Goal: Check status: Check status

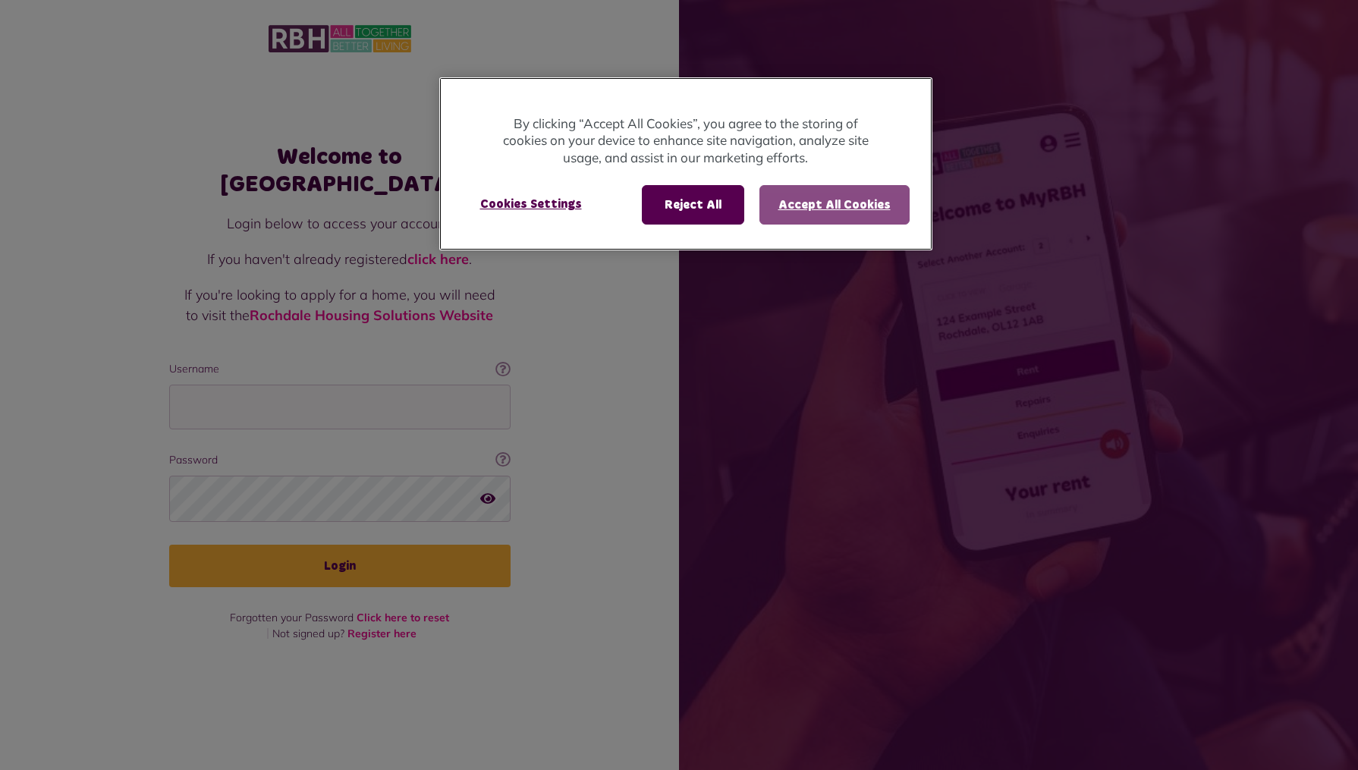
click at [852, 199] on button "Accept All Cookies" at bounding box center [834, 204] width 150 height 39
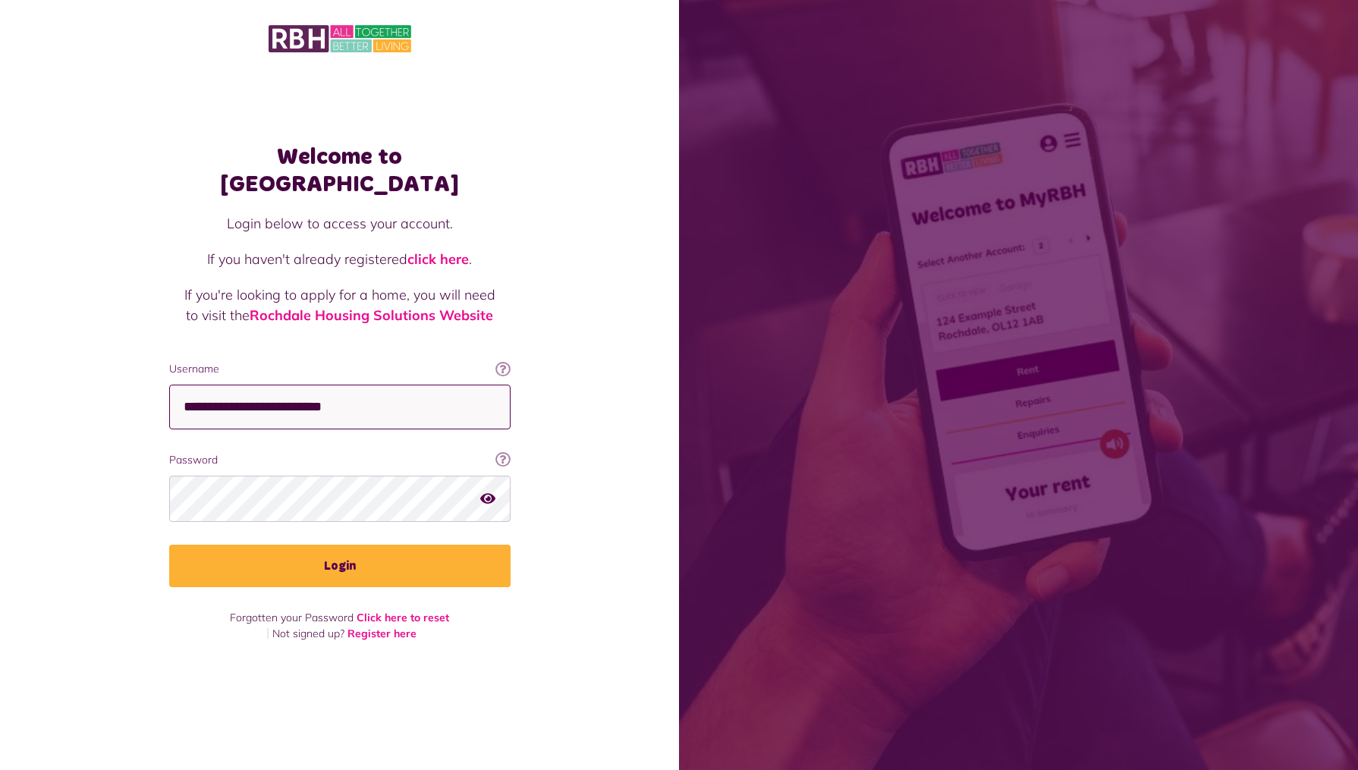
type input "**********"
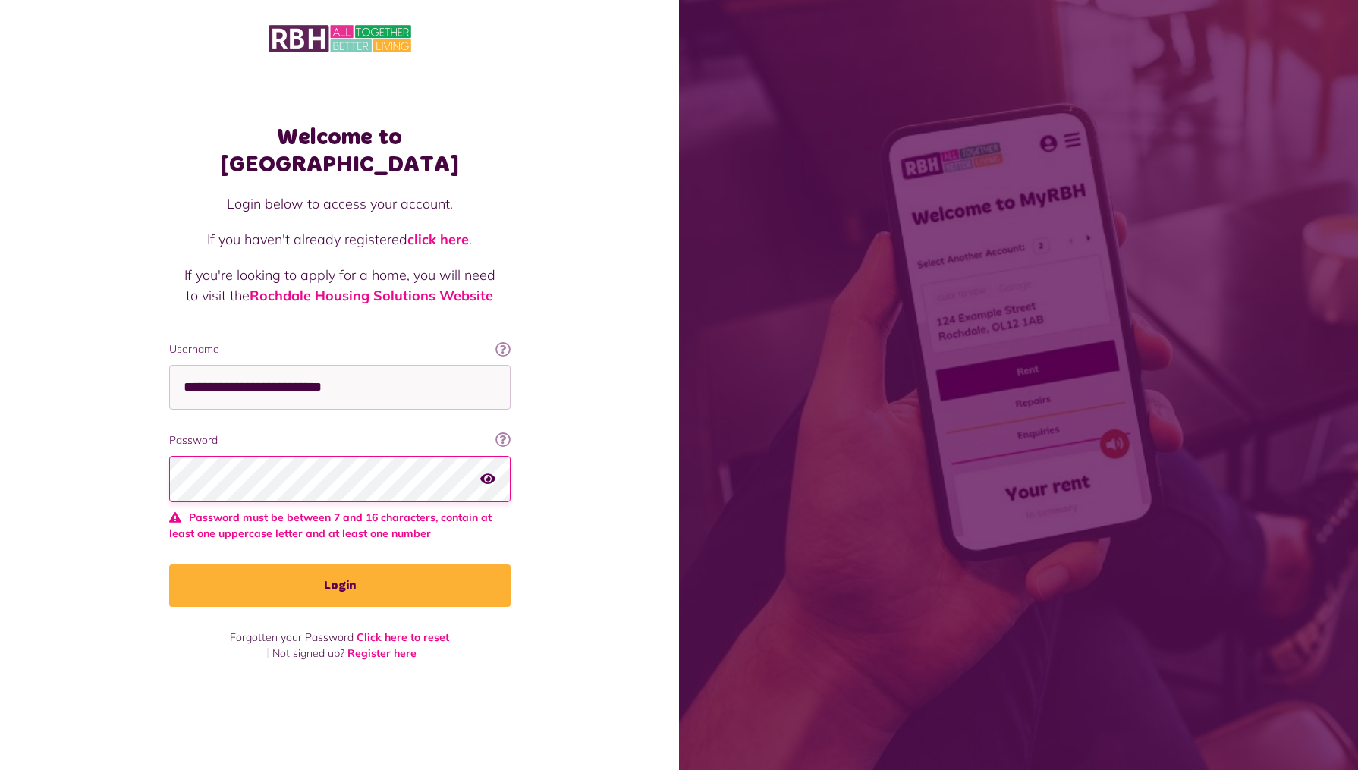
click at [489, 472] on icon "button" at bounding box center [487, 479] width 15 height 14
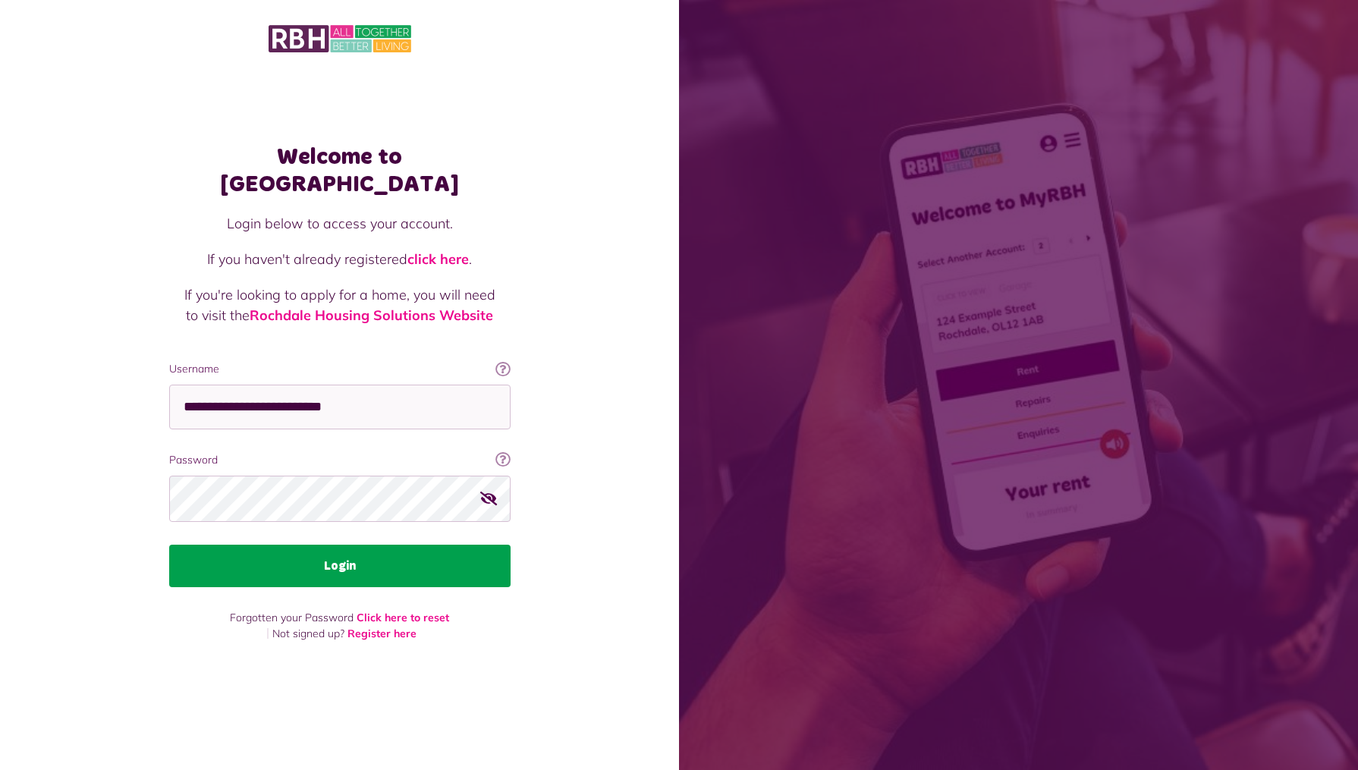
click at [407, 555] on button "Login" at bounding box center [339, 566] width 341 height 42
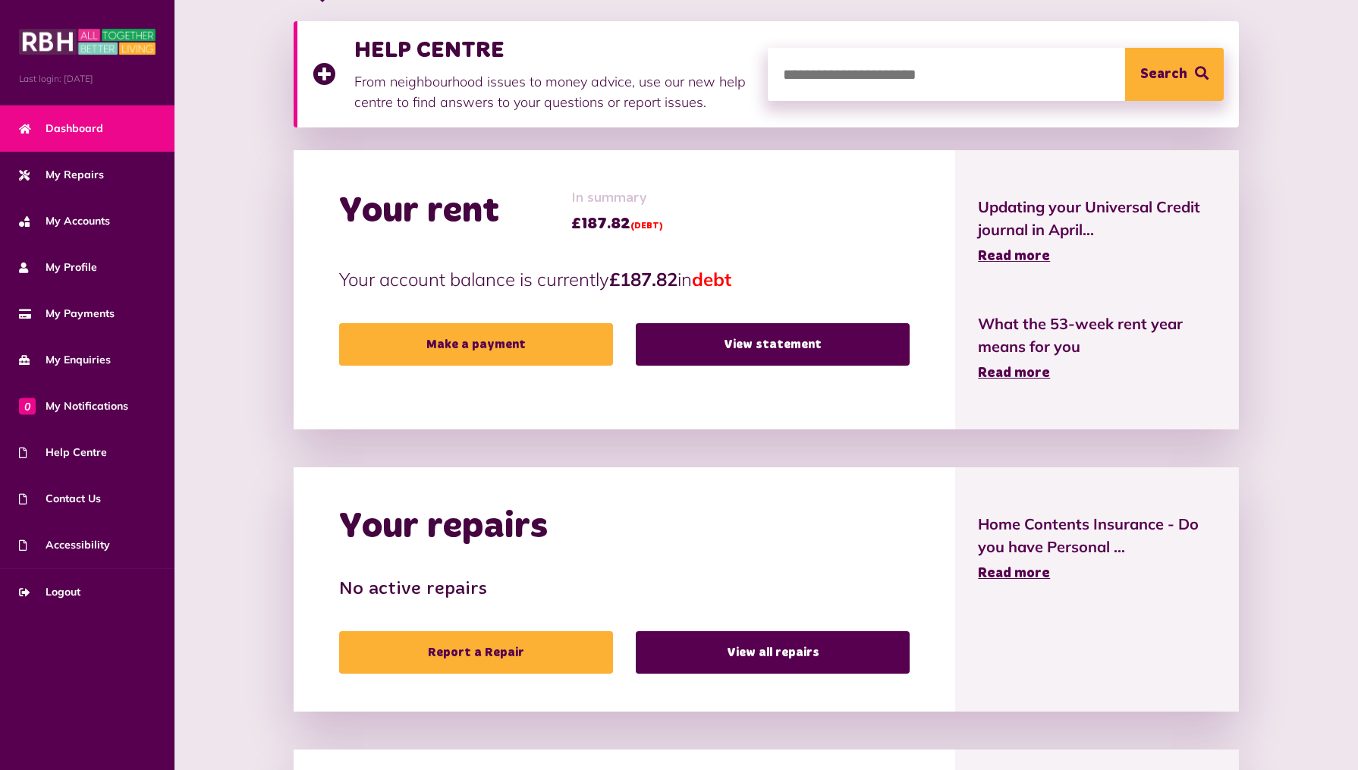
scroll to position [310, 0]
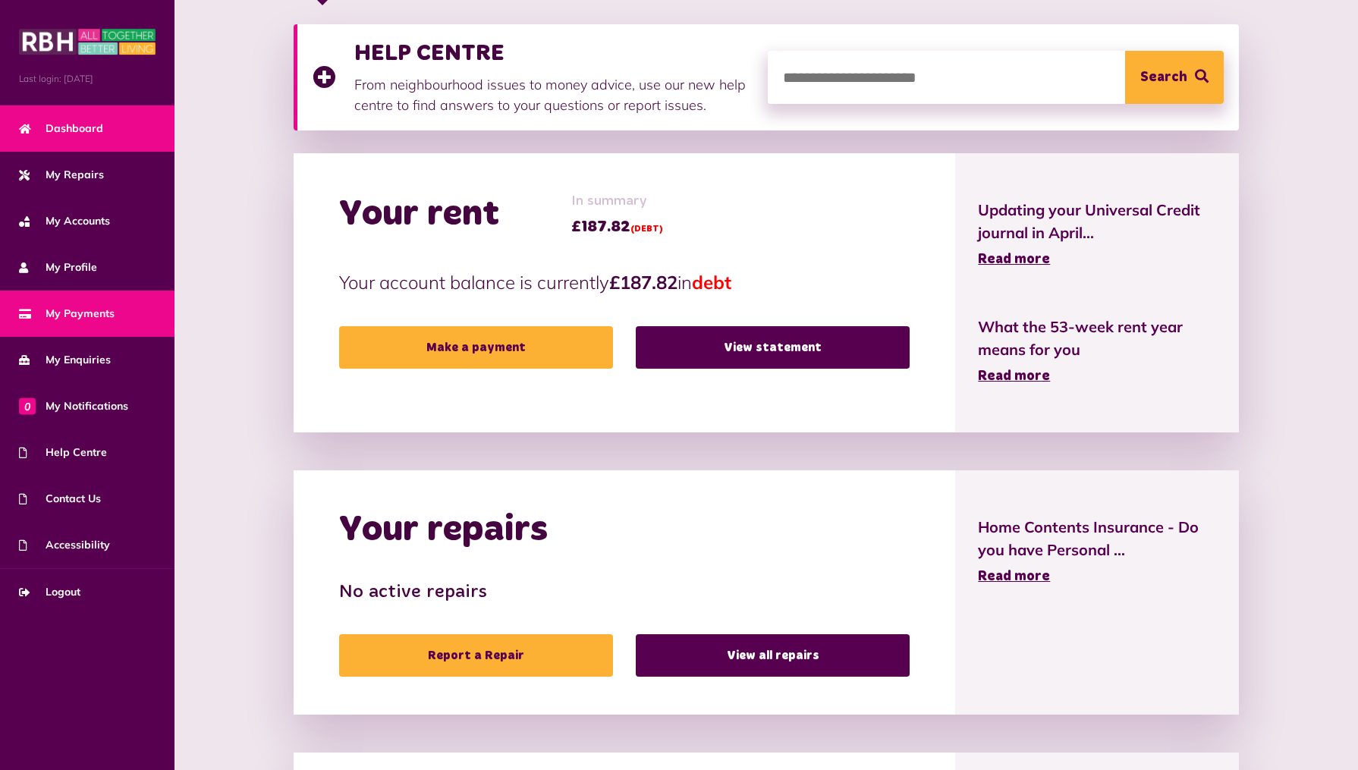
click at [103, 313] on span "My Payments" at bounding box center [67, 314] width 96 height 16
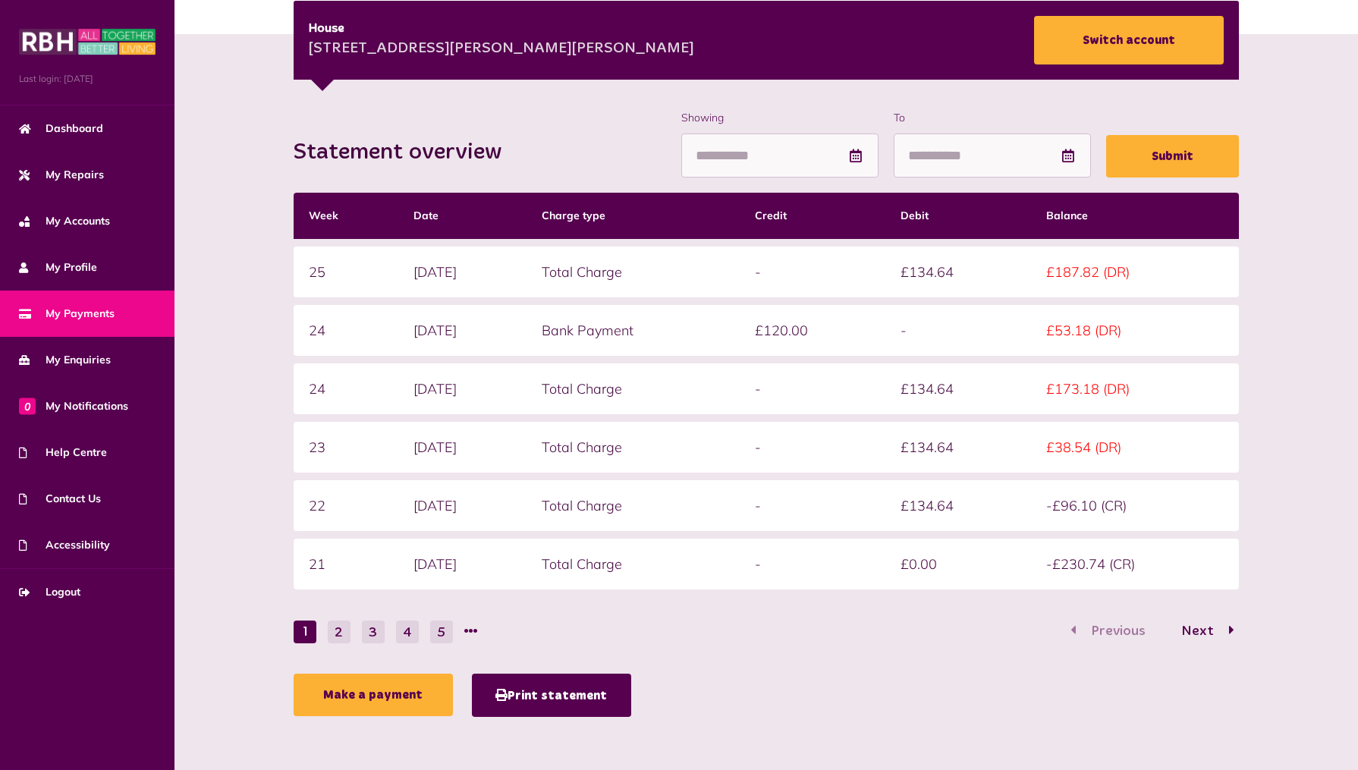
scroll to position [224, 0]
click at [336, 630] on button "2" at bounding box center [339, 632] width 23 height 23
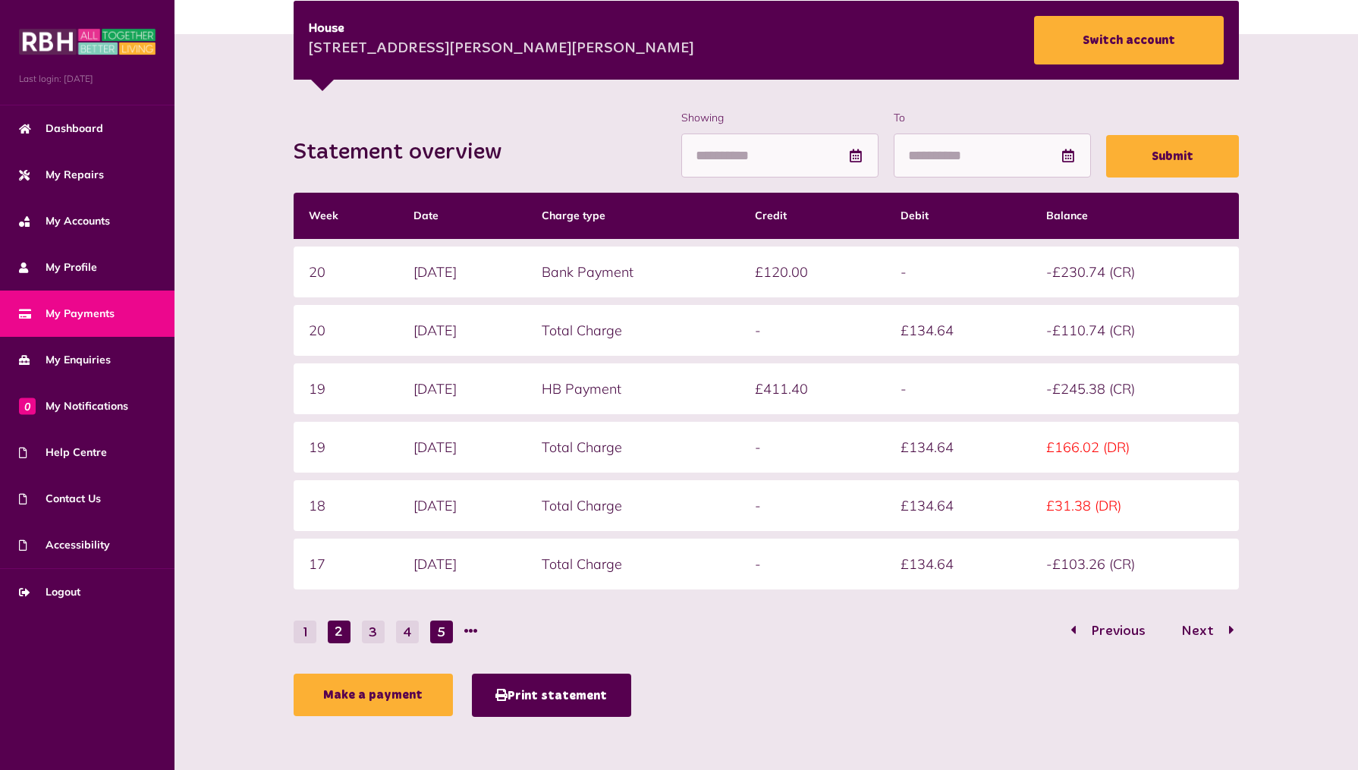
click at [443, 630] on button "5" at bounding box center [441, 632] width 23 height 23
click at [443, 630] on button "7" at bounding box center [441, 632] width 23 height 23
click at [70, 311] on span "My Payments" at bounding box center [67, 314] width 96 height 16
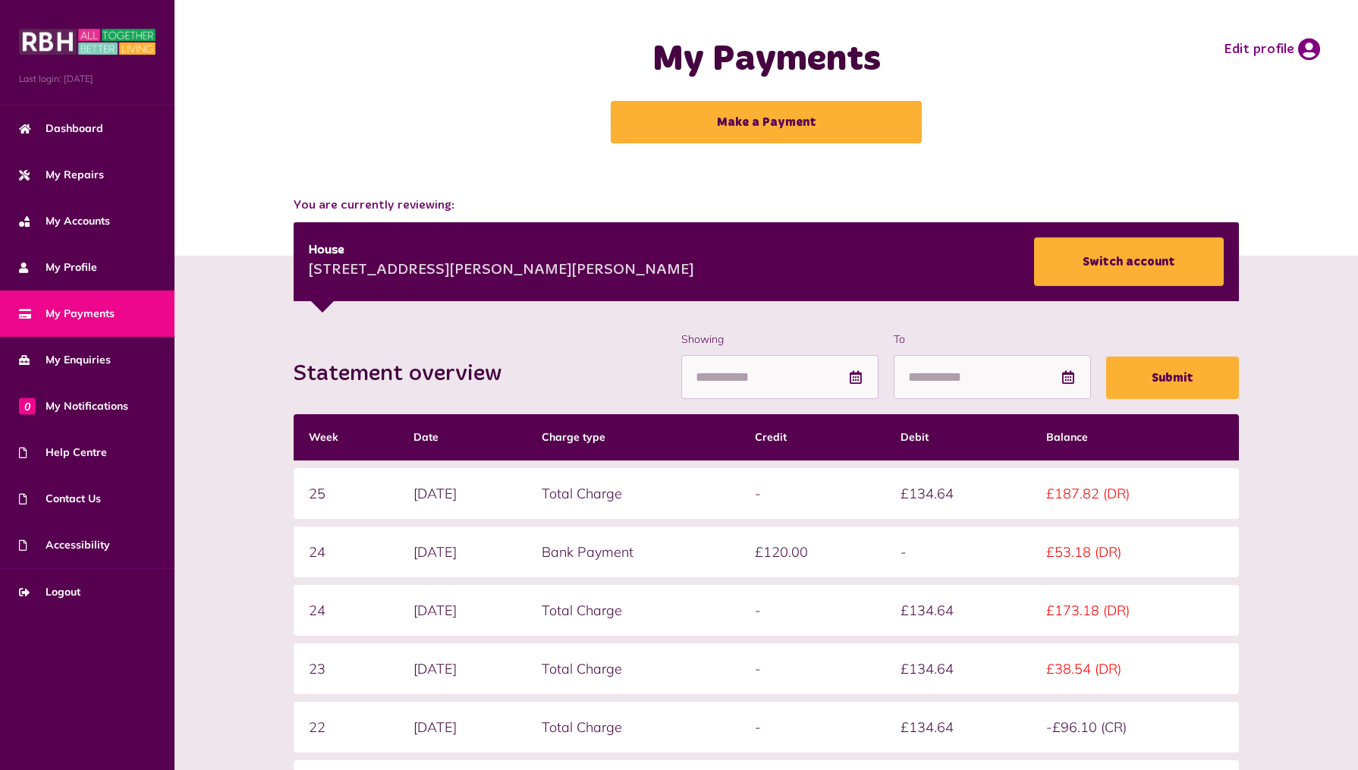
click at [950, 490] on td "£134.64" at bounding box center [958, 493] width 146 height 51
click at [81, 125] on span "Dashboard" at bounding box center [61, 129] width 84 height 16
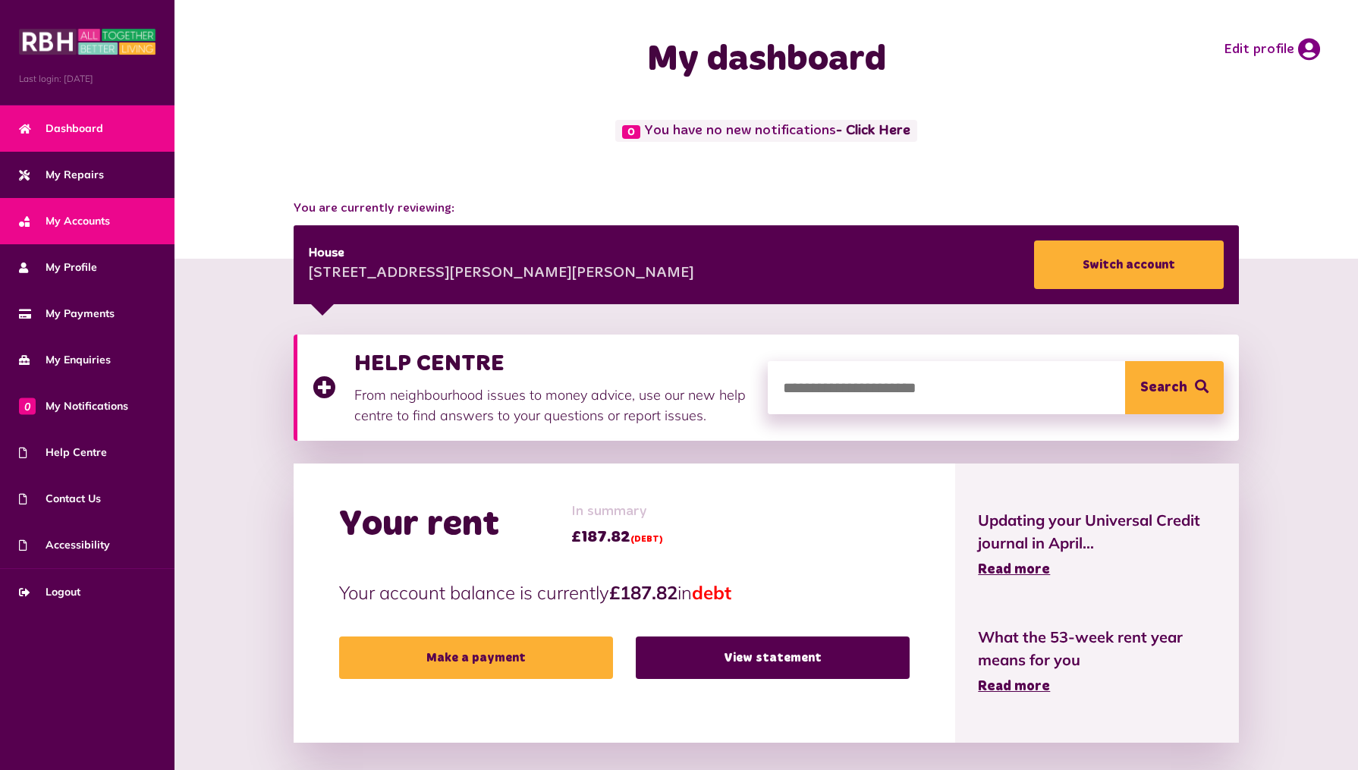
click at [55, 229] on span "My Accounts" at bounding box center [64, 221] width 91 height 16
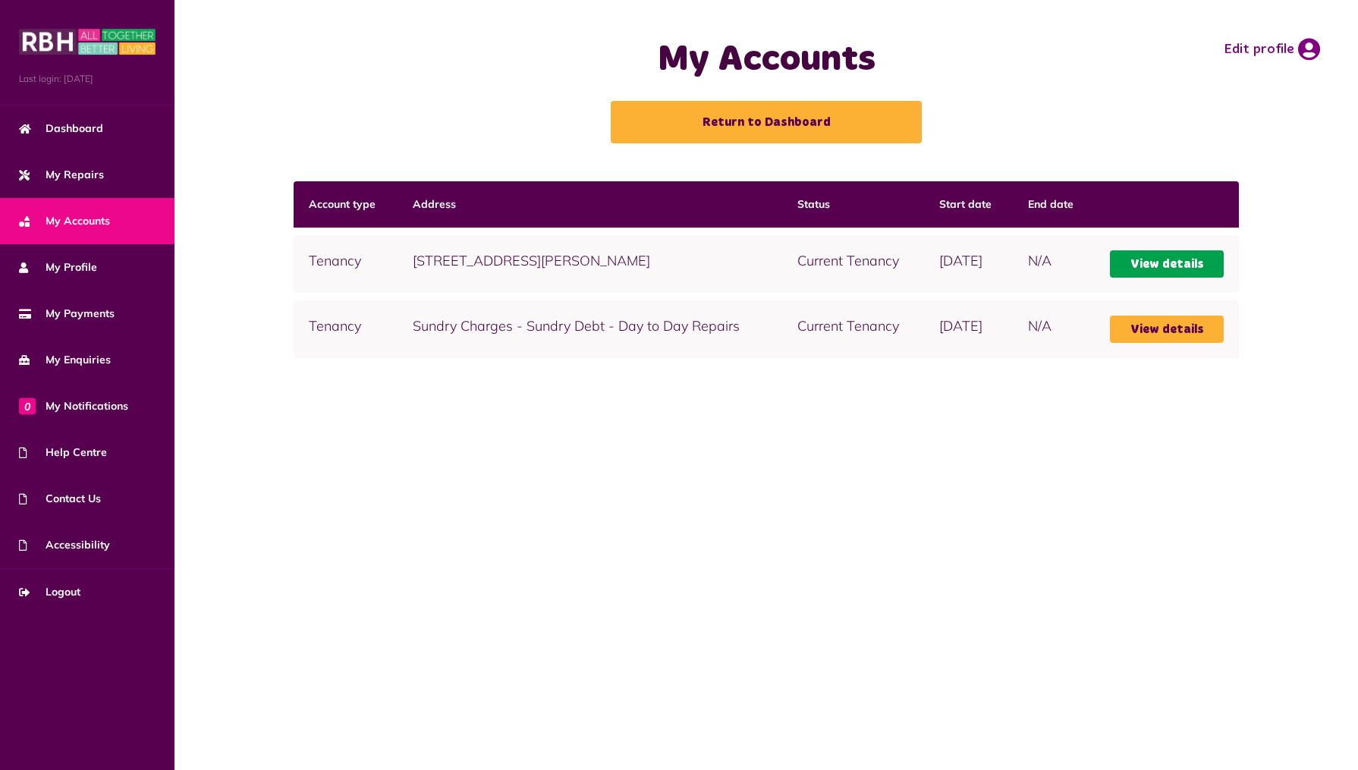
click at [1171, 265] on link "View details" at bounding box center [1167, 263] width 114 height 27
